Goal: Transaction & Acquisition: Subscribe to service/newsletter

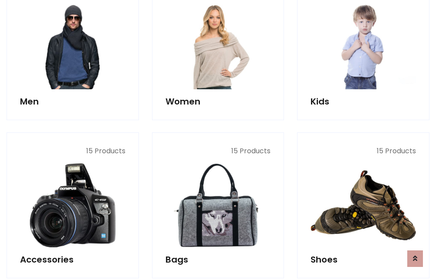
scroll to position [632, 0]
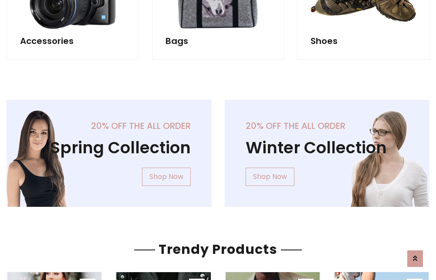
click at [218, 150] on div "20% off the all order Winter Collection Shop Now" at bounding box center [327, 160] width 218 height 121
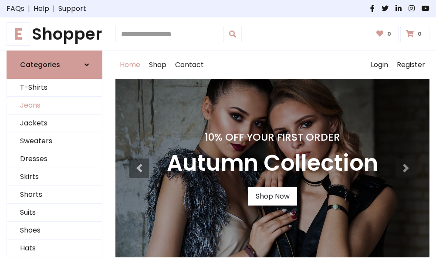
click at [54, 106] on link "Jeans" at bounding box center [54, 106] width 95 height 18
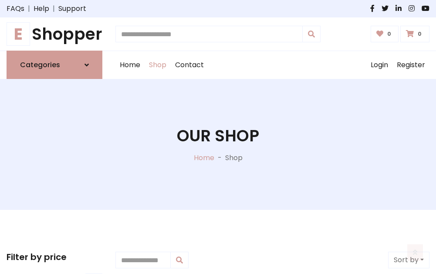
scroll to position [275, 0]
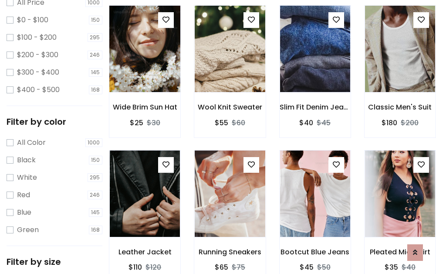
click at [145, 68] on img at bounding box center [145, 48] width 84 height 209
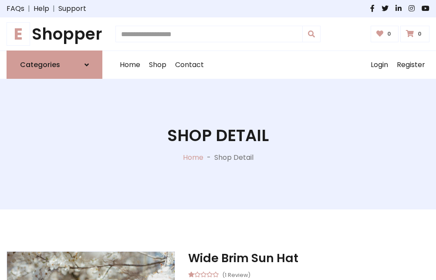
scroll to position [94, 0]
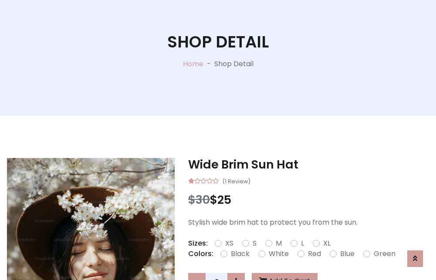
click at [313, 254] on label "Red" at bounding box center [314, 254] width 13 height 10
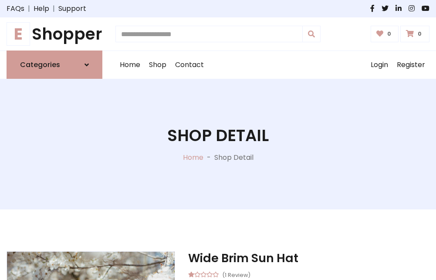
scroll to position [94, 0]
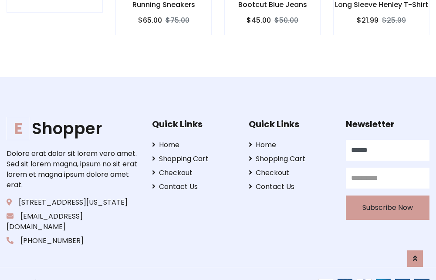
type input "******"
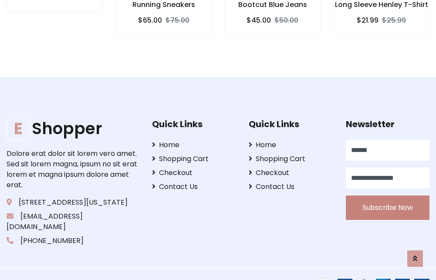
type input "**********"
click at [387, 197] on button "Subscribe Now" at bounding box center [388, 208] width 84 height 24
